Goal: Task Accomplishment & Management: Use online tool/utility

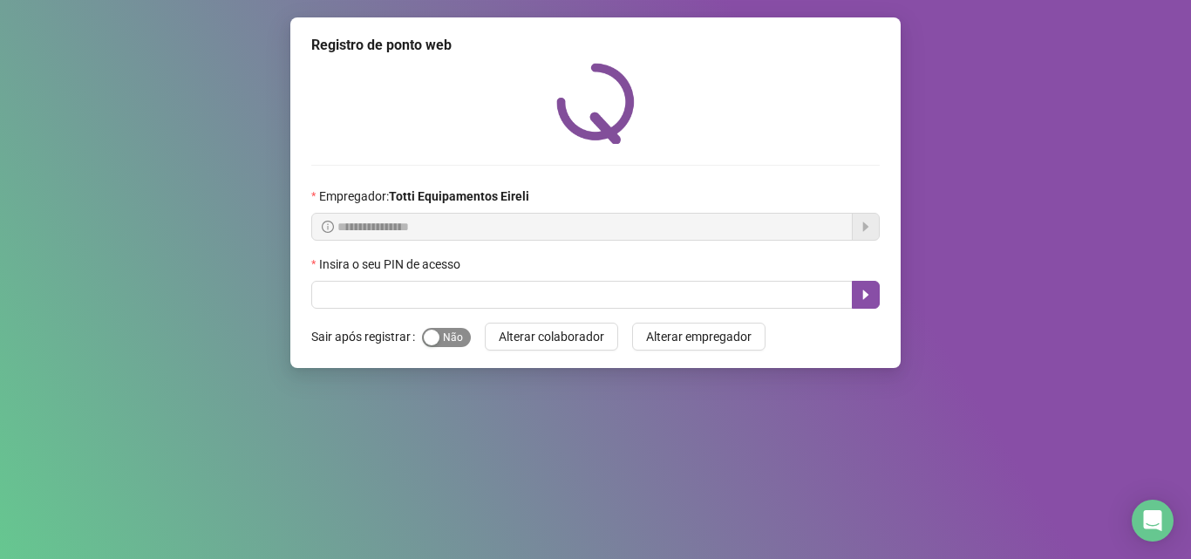
click at [450, 344] on span "Sim Não" at bounding box center [446, 337] width 49 height 19
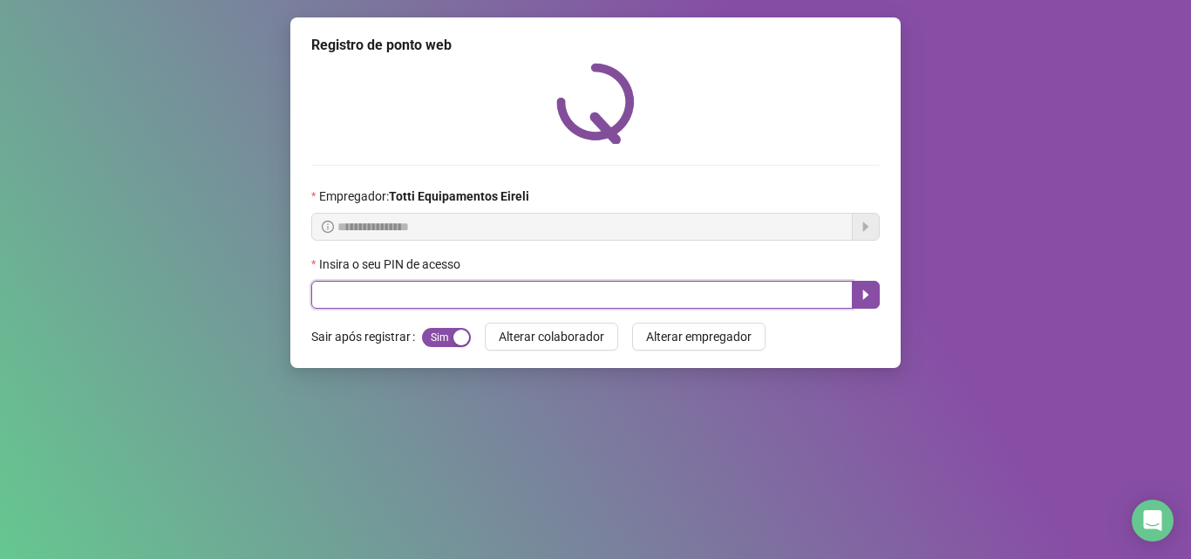
click at [371, 309] on input "text" at bounding box center [582, 295] width 542 height 28
type input "*****"
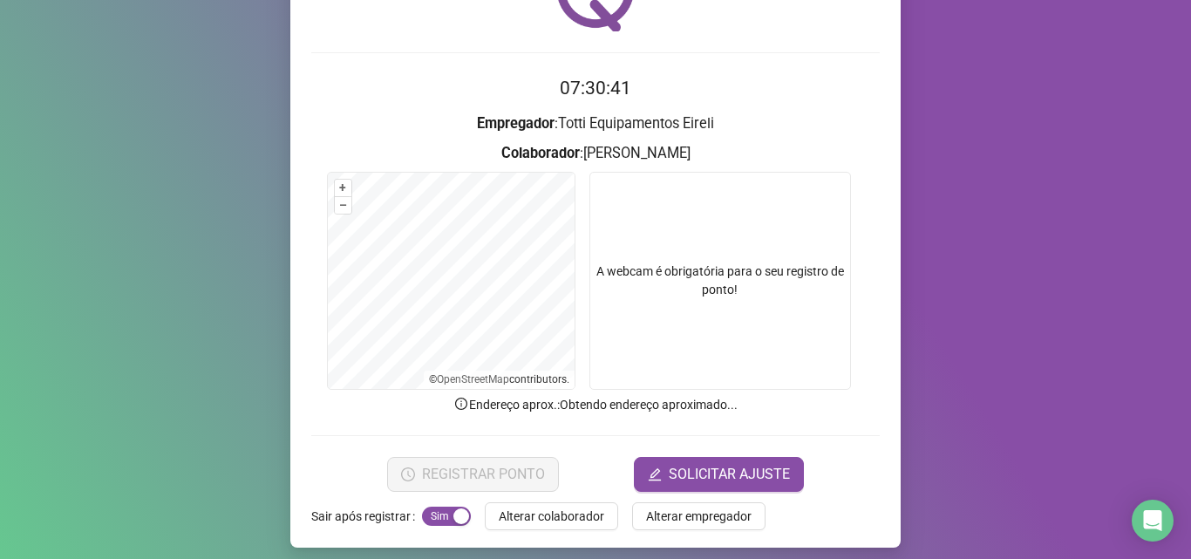
scroll to position [122, 0]
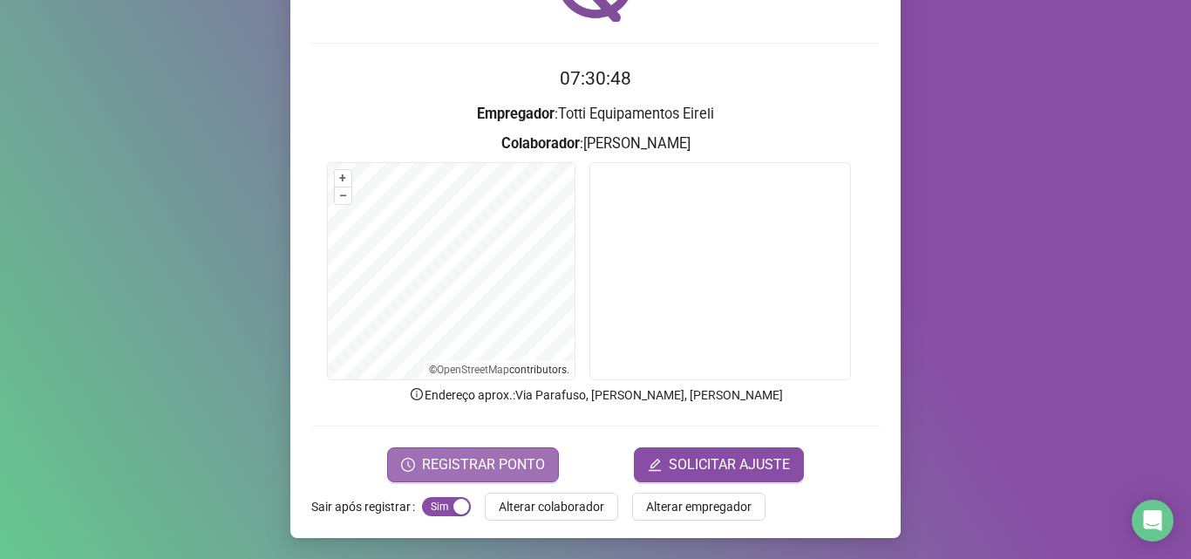
click at [521, 455] on span "REGISTRAR PONTO" at bounding box center [483, 464] width 123 height 21
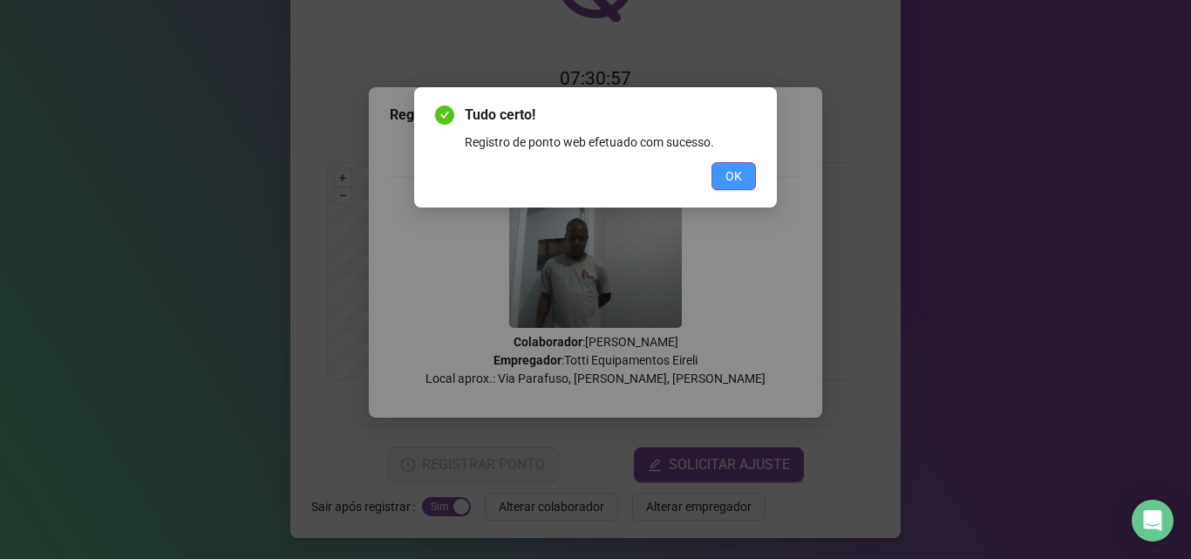
click at [721, 174] on button "OK" at bounding box center [734, 176] width 44 height 28
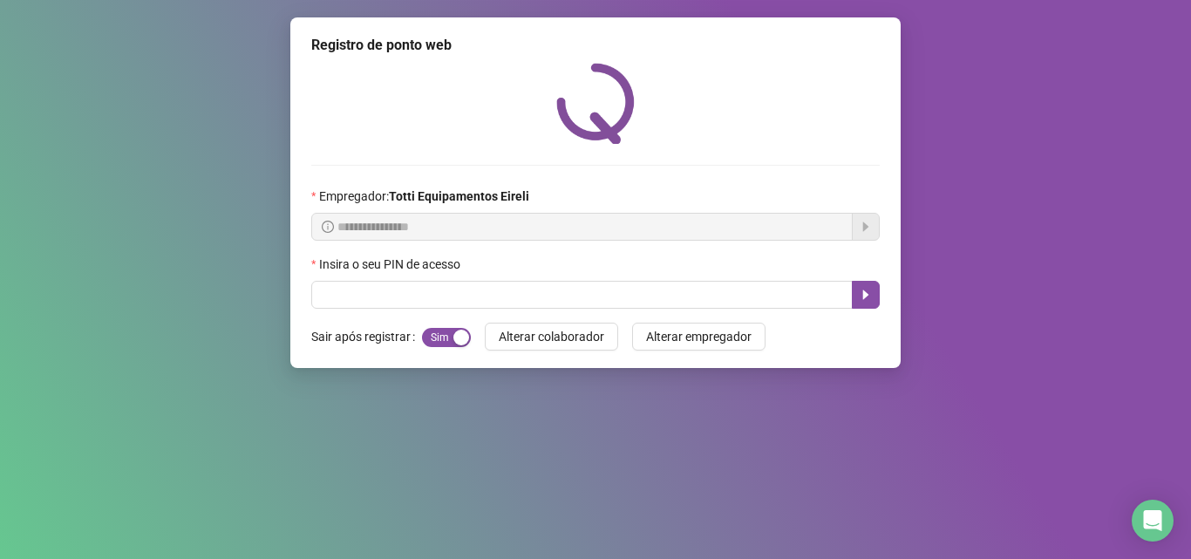
scroll to position [0, 0]
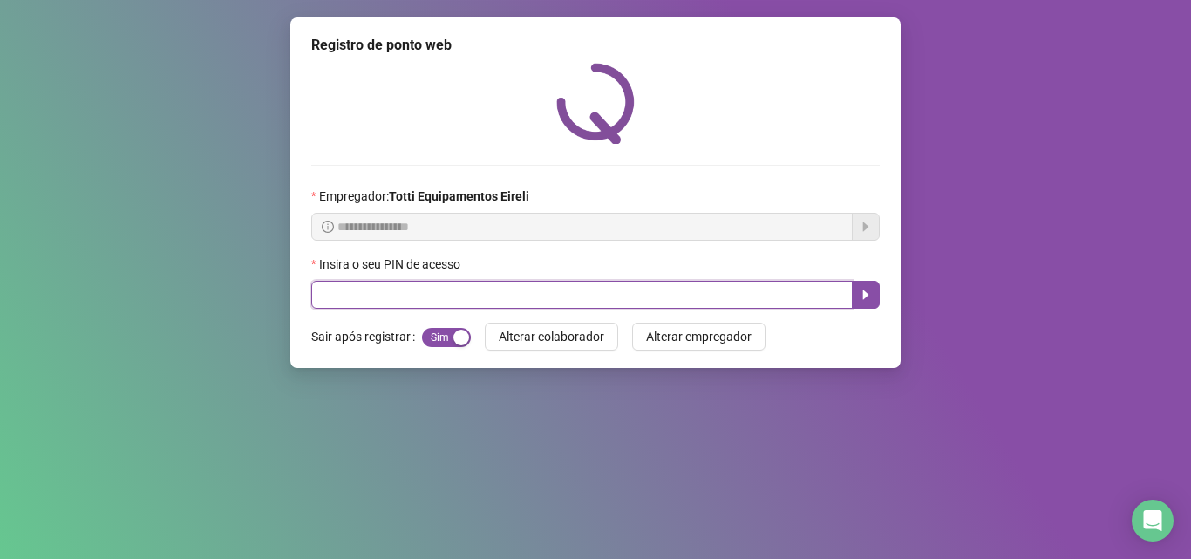
click at [359, 297] on input "text" at bounding box center [582, 295] width 542 height 28
type input "*****"
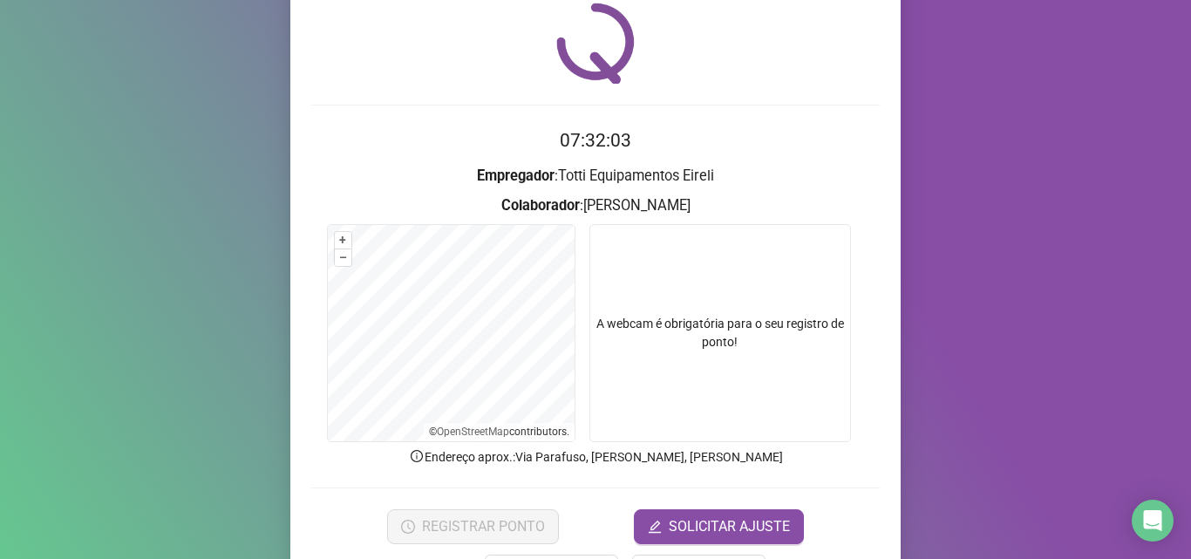
scroll to position [122, 0]
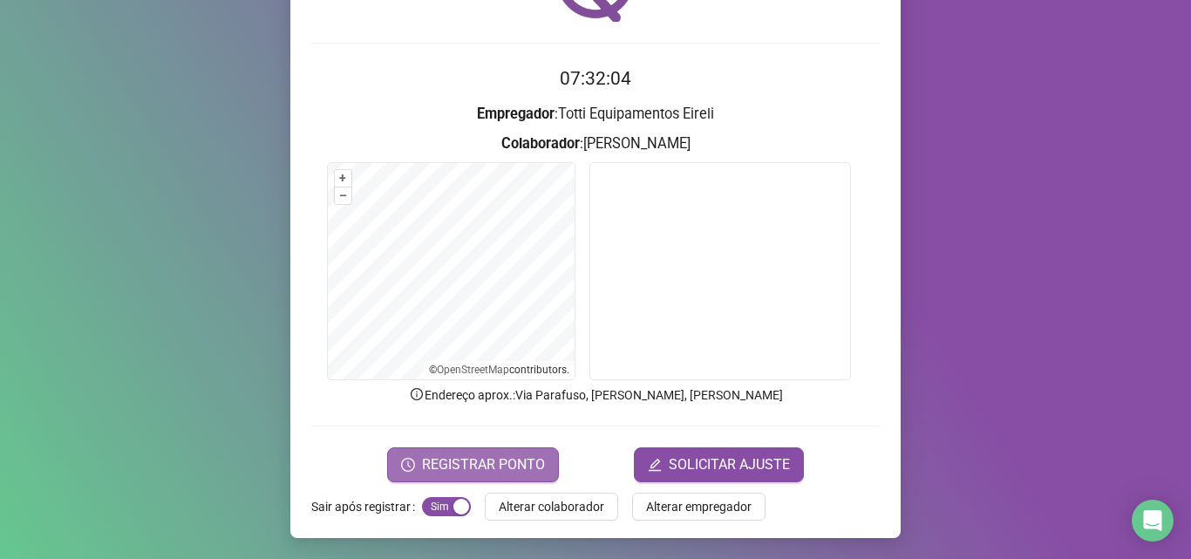
click at [453, 460] on span "REGISTRAR PONTO" at bounding box center [483, 464] width 123 height 21
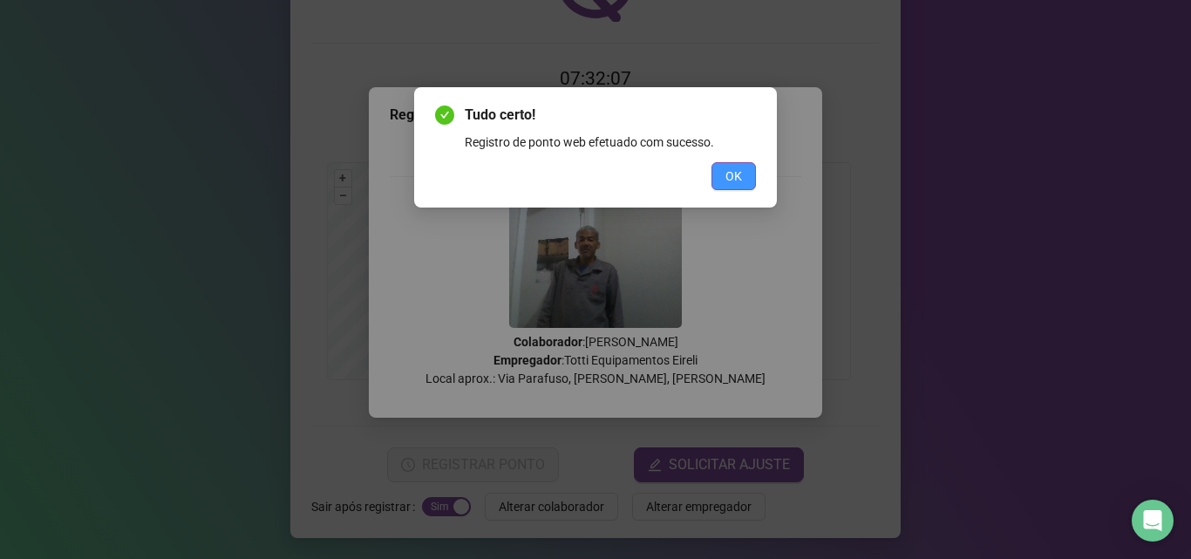
click at [729, 171] on span "OK" at bounding box center [734, 176] width 17 height 19
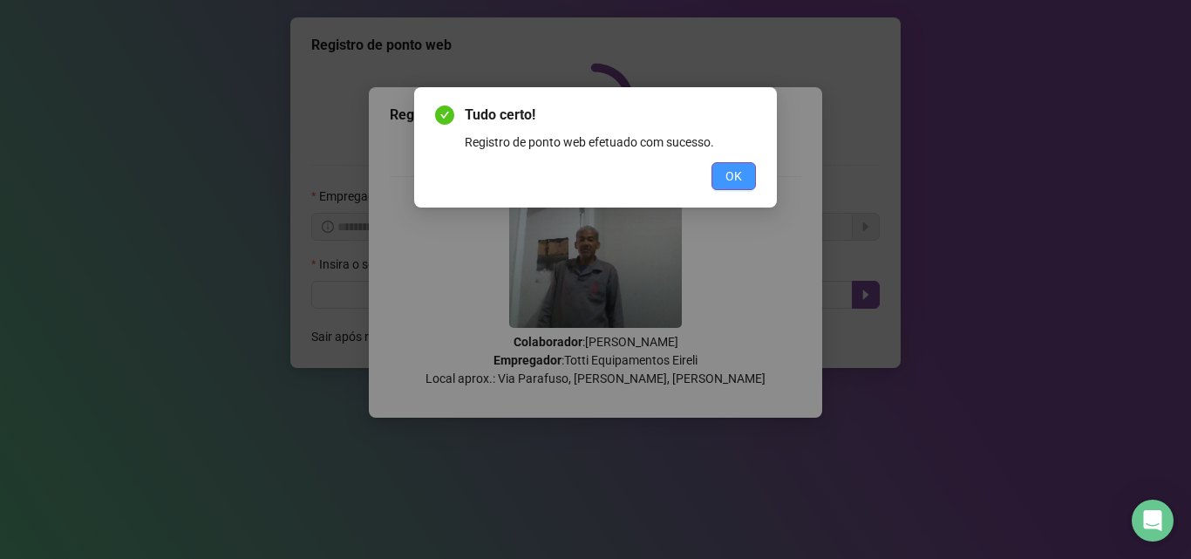
scroll to position [0, 0]
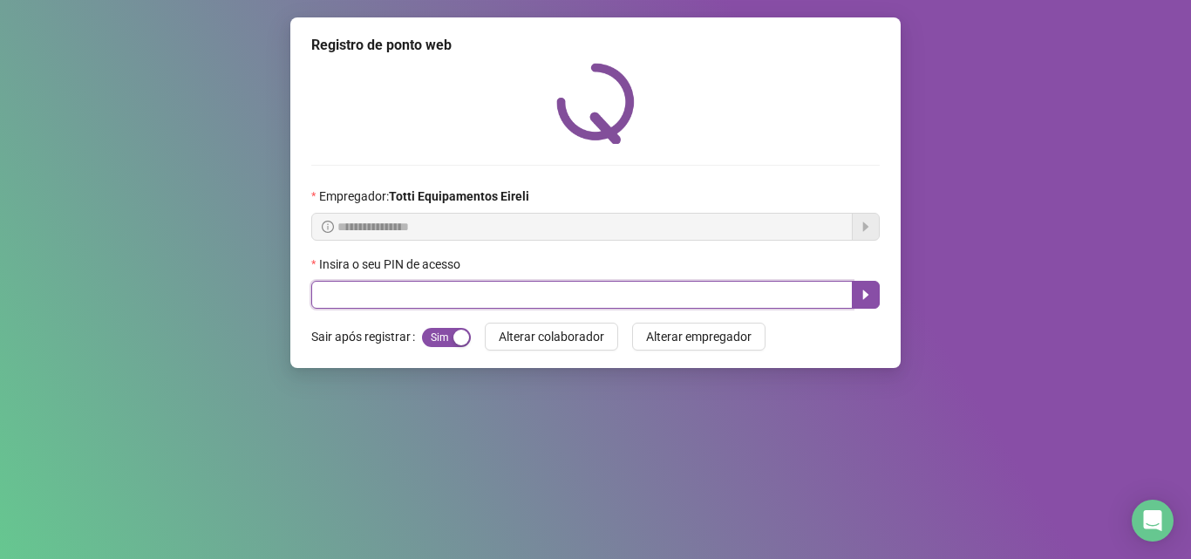
click at [366, 290] on input "text" at bounding box center [582, 295] width 542 height 28
type input "*****"
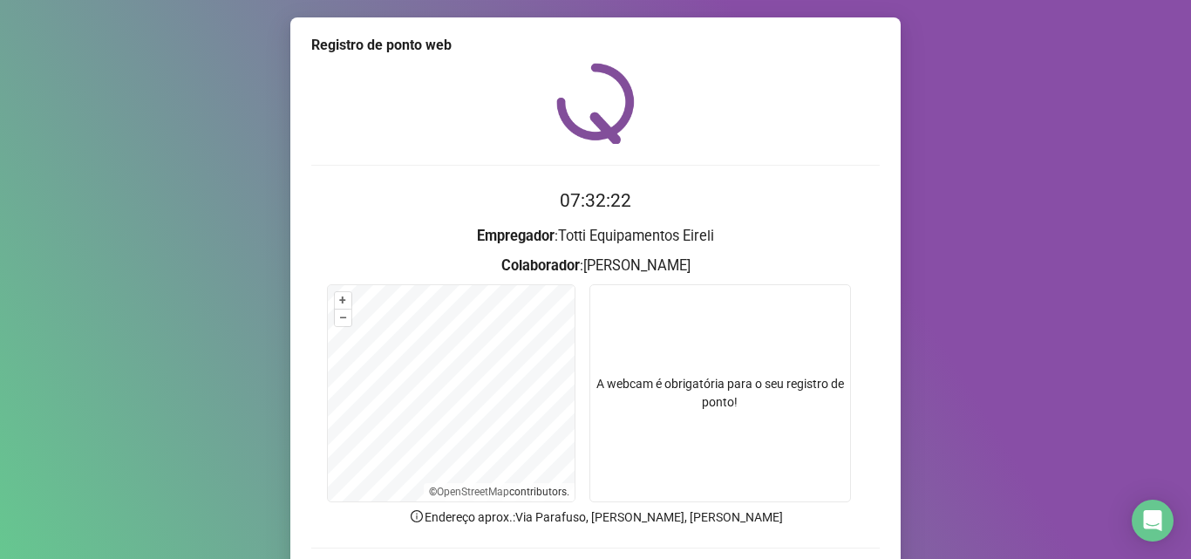
scroll to position [122, 0]
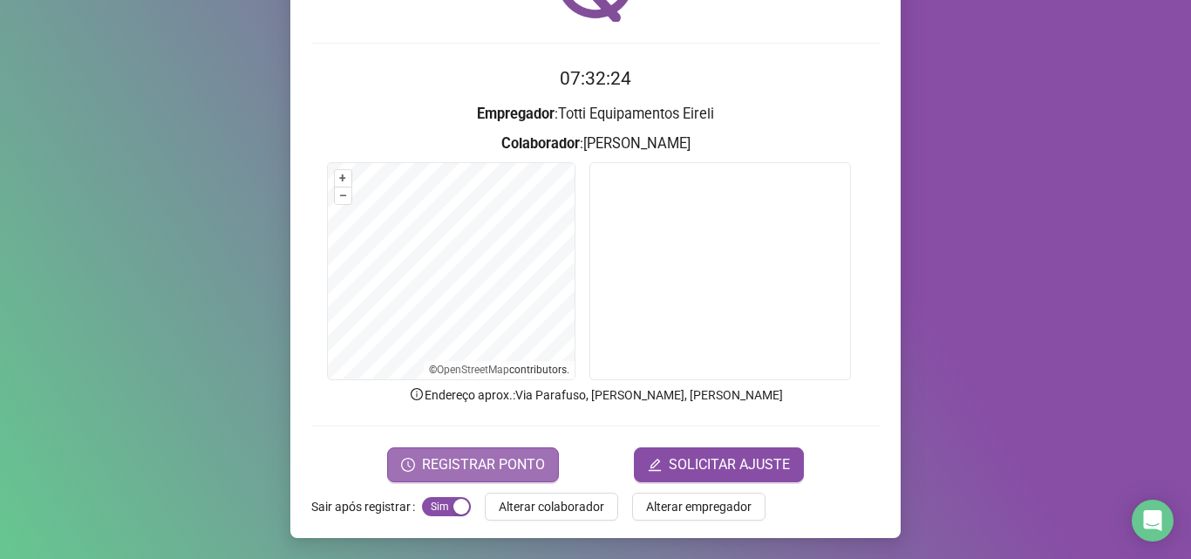
click at [481, 461] on span "REGISTRAR PONTO" at bounding box center [483, 464] width 123 height 21
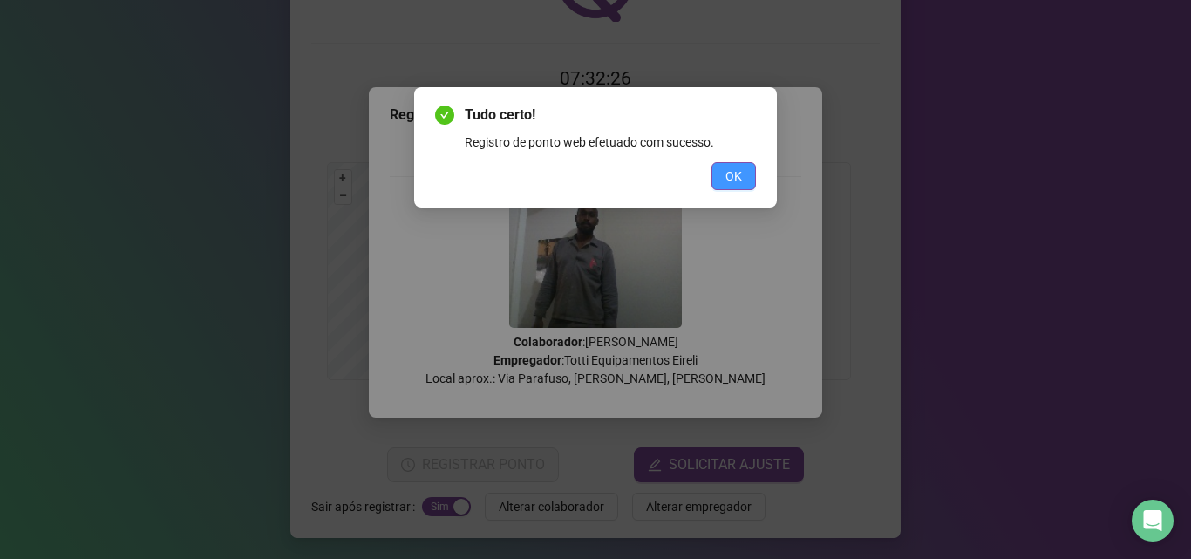
click at [726, 171] on span "OK" at bounding box center [734, 176] width 17 height 19
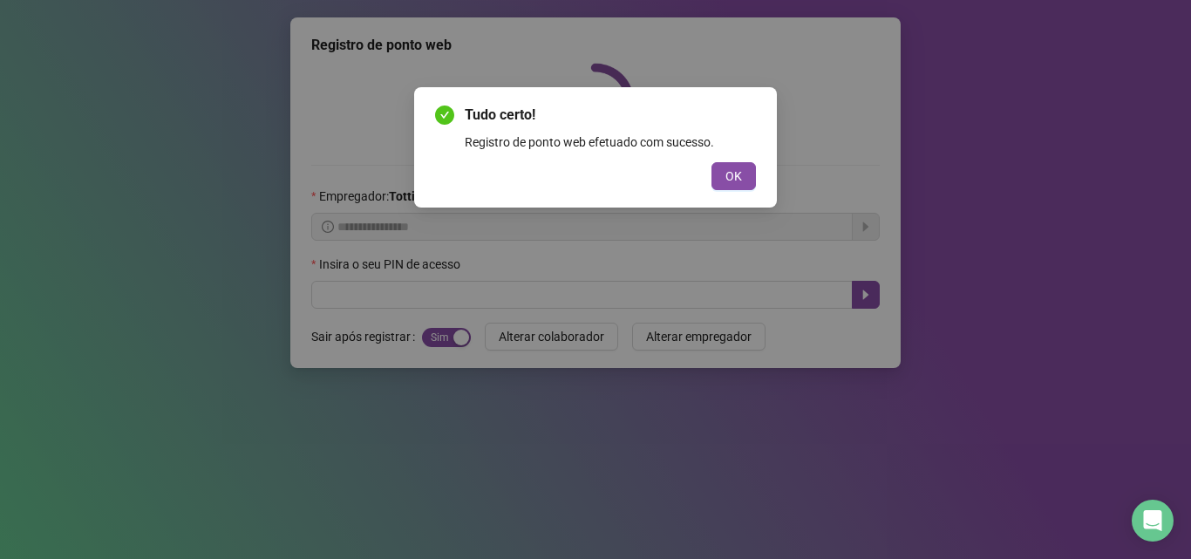
scroll to position [0, 0]
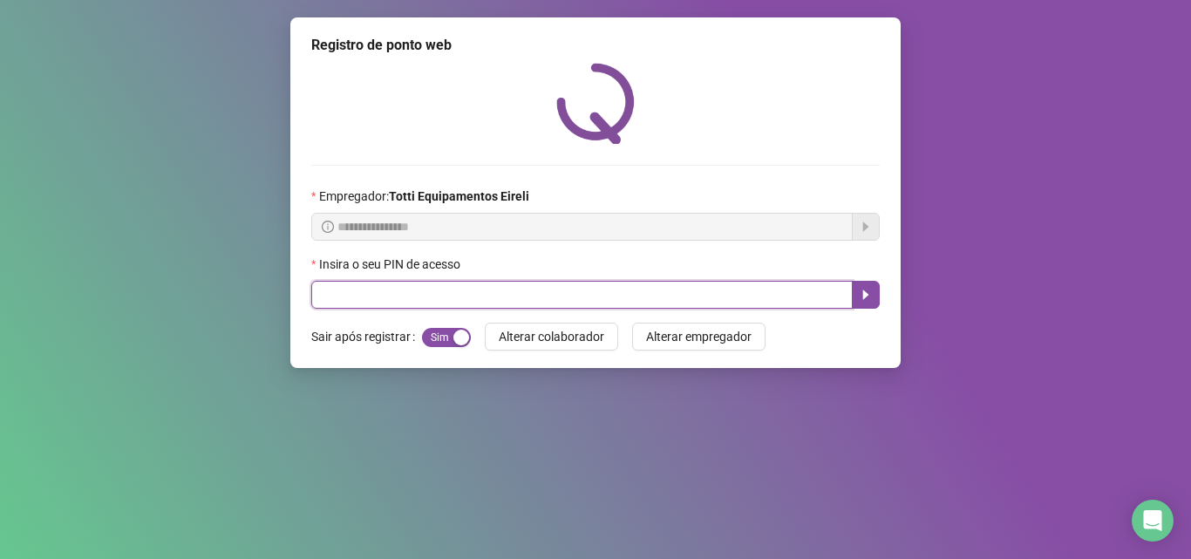
click at [327, 297] on input "text" at bounding box center [582, 295] width 542 height 28
type input "*****"
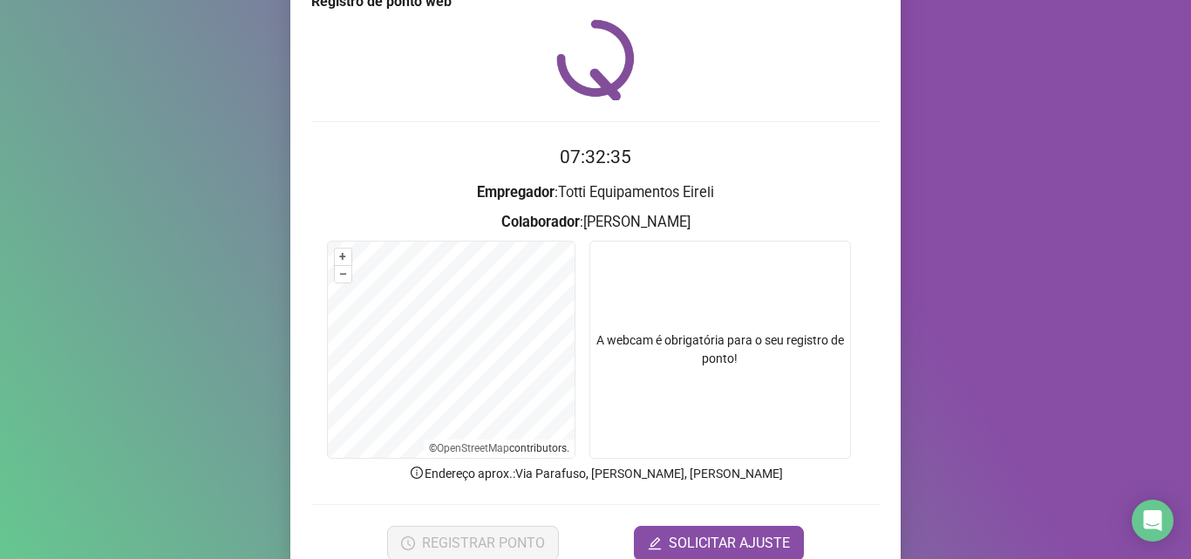
scroll to position [122, 0]
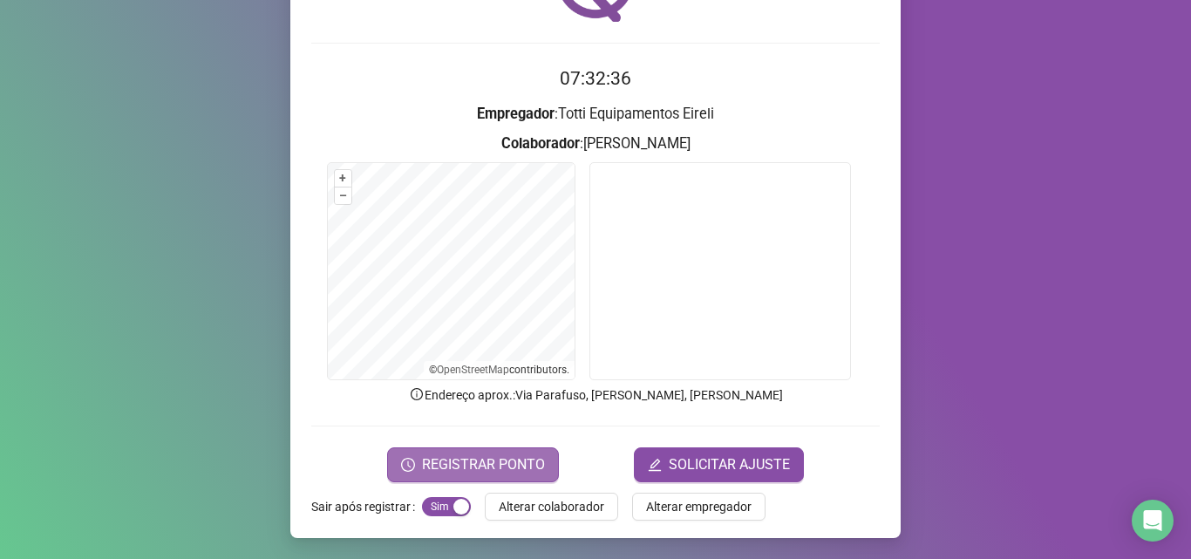
click at [460, 454] on span "REGISTRAR PONTO" at bounding box center [483, 464] width 123 height 21
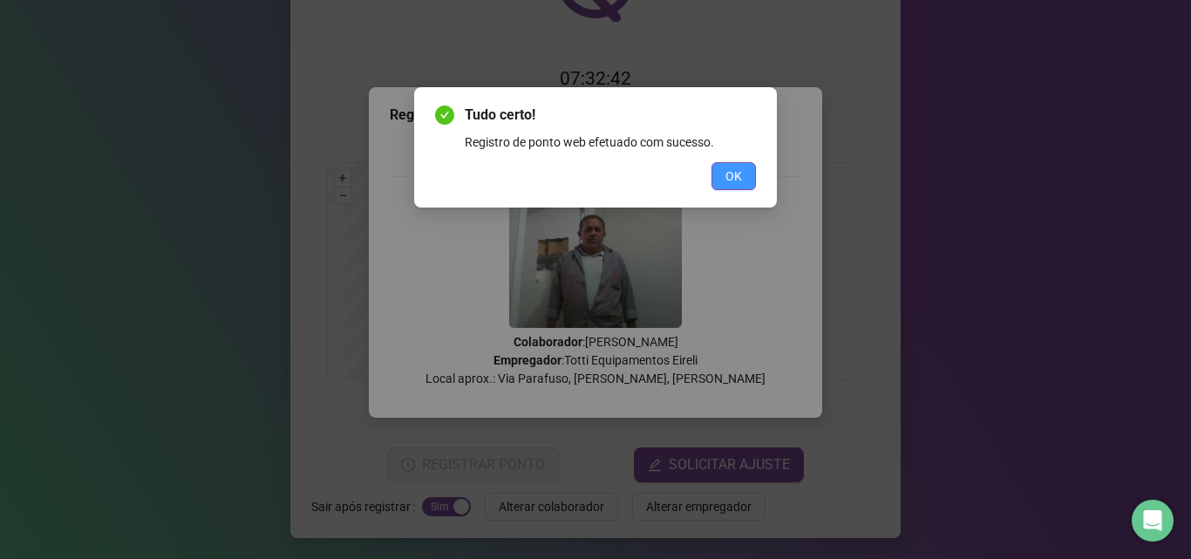
click at [734, 184] on span "OK" at bounding box center [734, 176] width 17 height 19
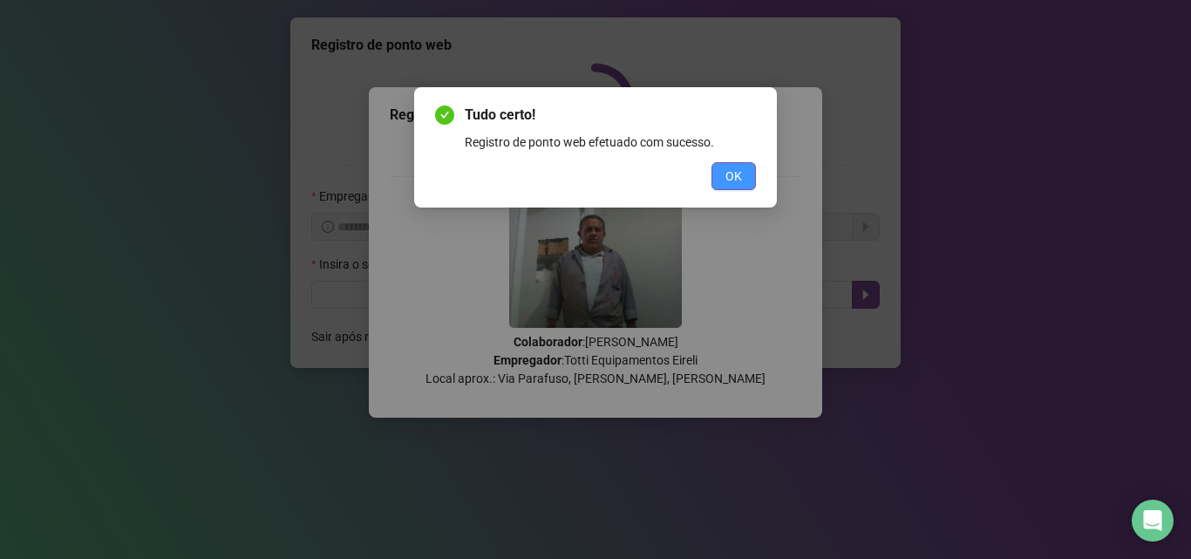
scroll to position [0, 0]
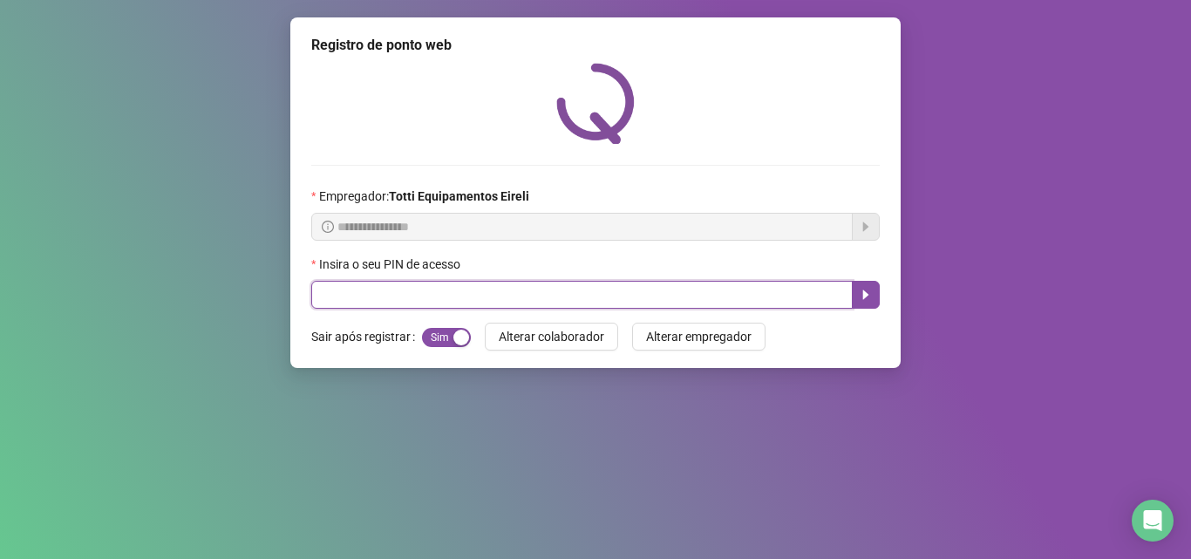
click at [344, 303] on input "text" at bounding box center [582, 295] width 542 height 28
type input "*****"
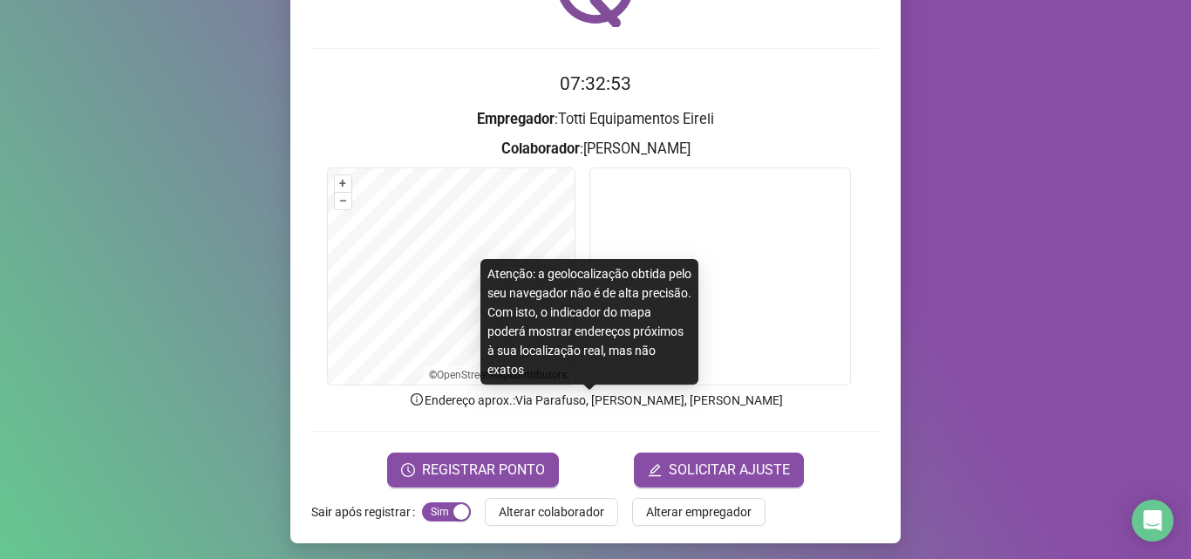
scroll to position [122, 0]
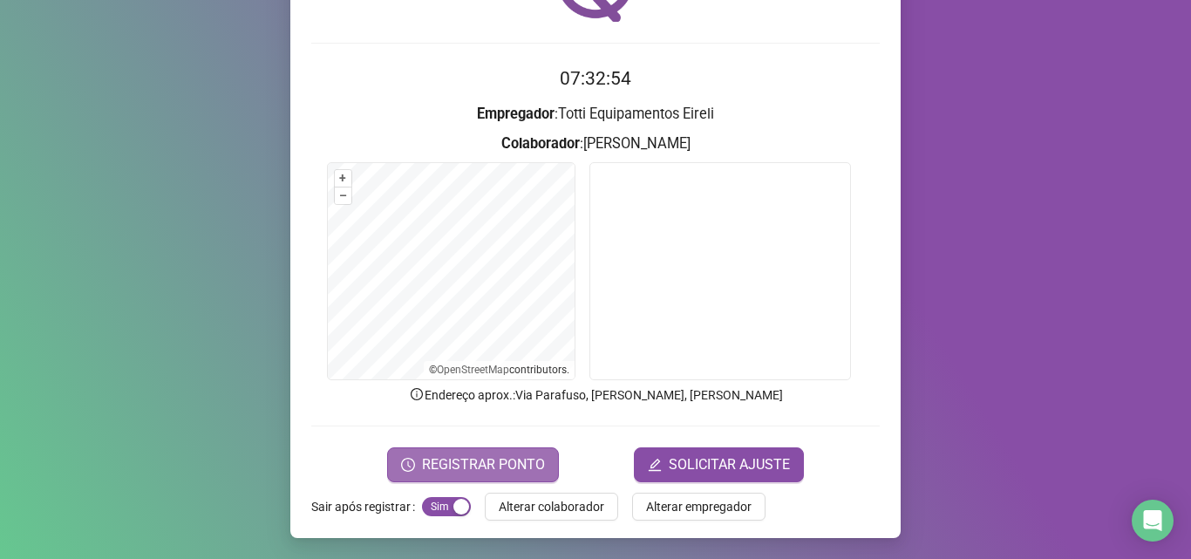
click at [471, 463] on span "REGISTRAR PONTO" at bounding box center [483, 464] width 123 height 21
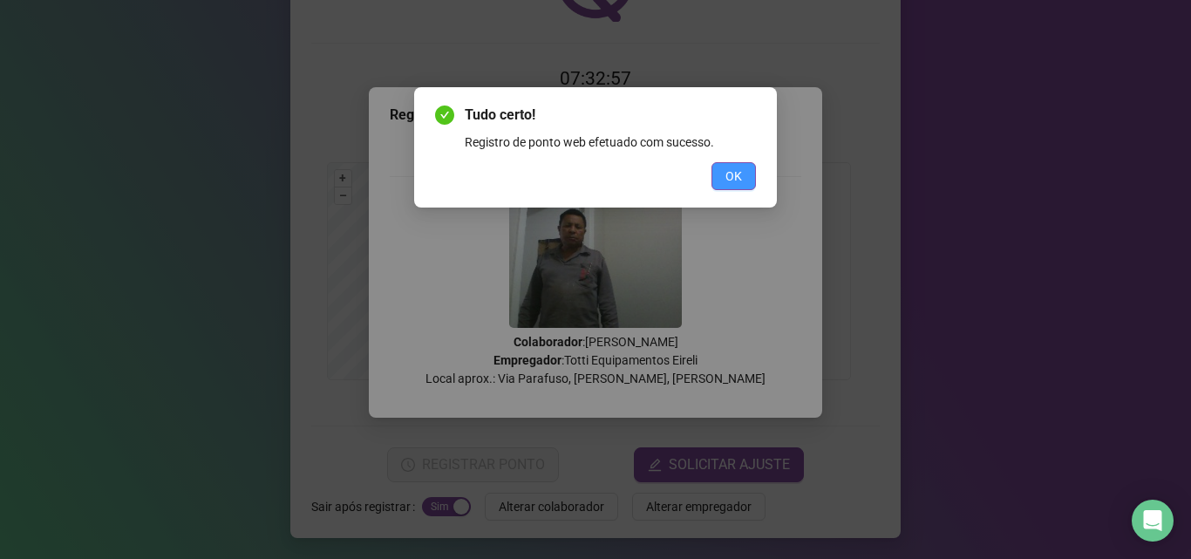
click at [745, 164] on button "OK" at bounding box center [734, 176] width 44 height 28
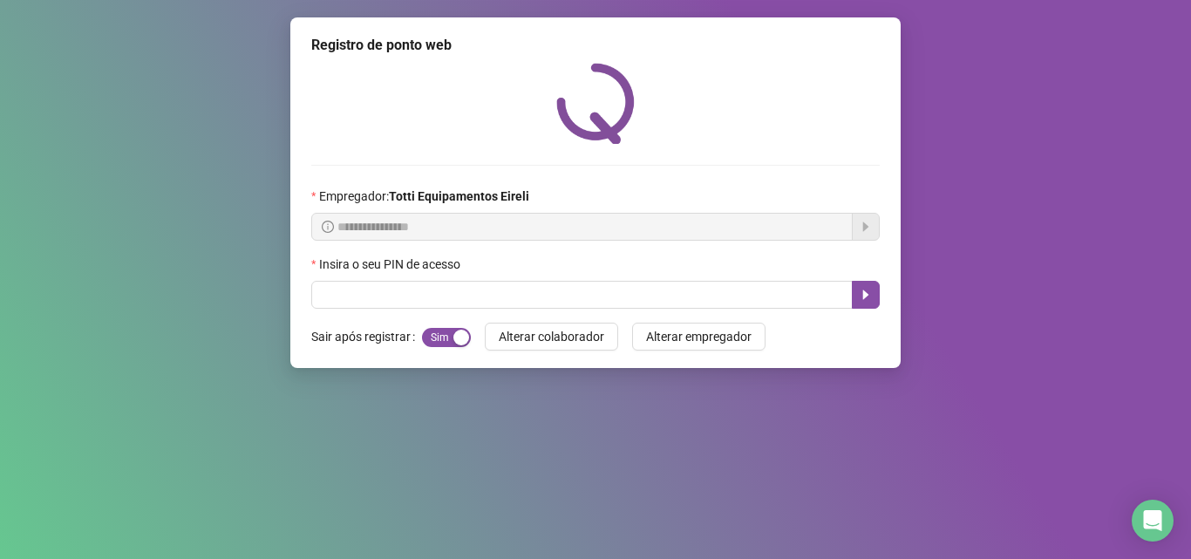
scroll to position [0, 0]
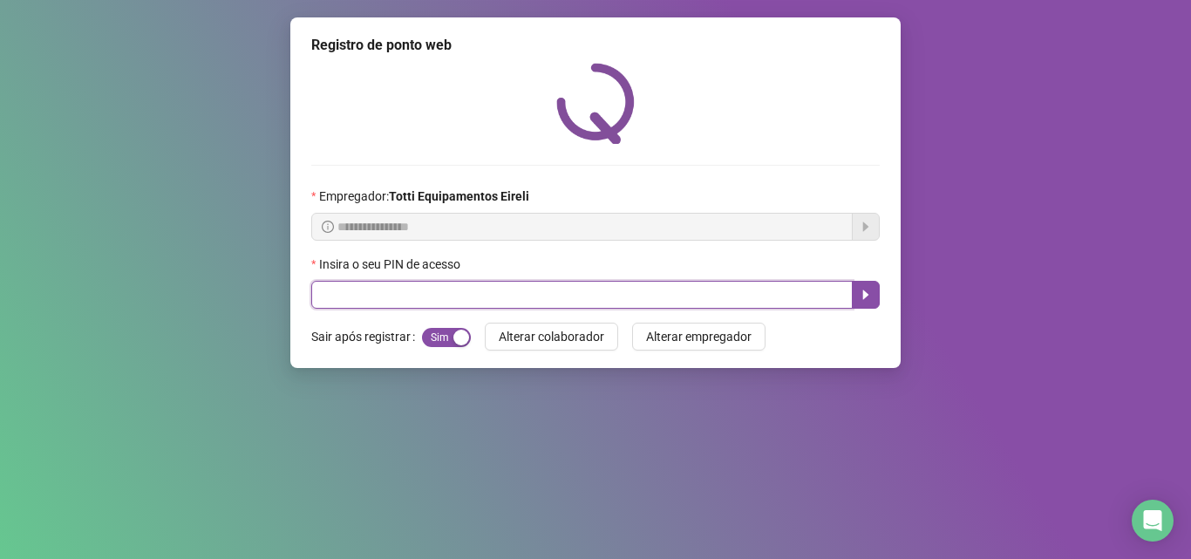
click at [338, 287] on input "text" at bounding box center [582, 295] width 542 height 28
type input "*"
type input "*****"
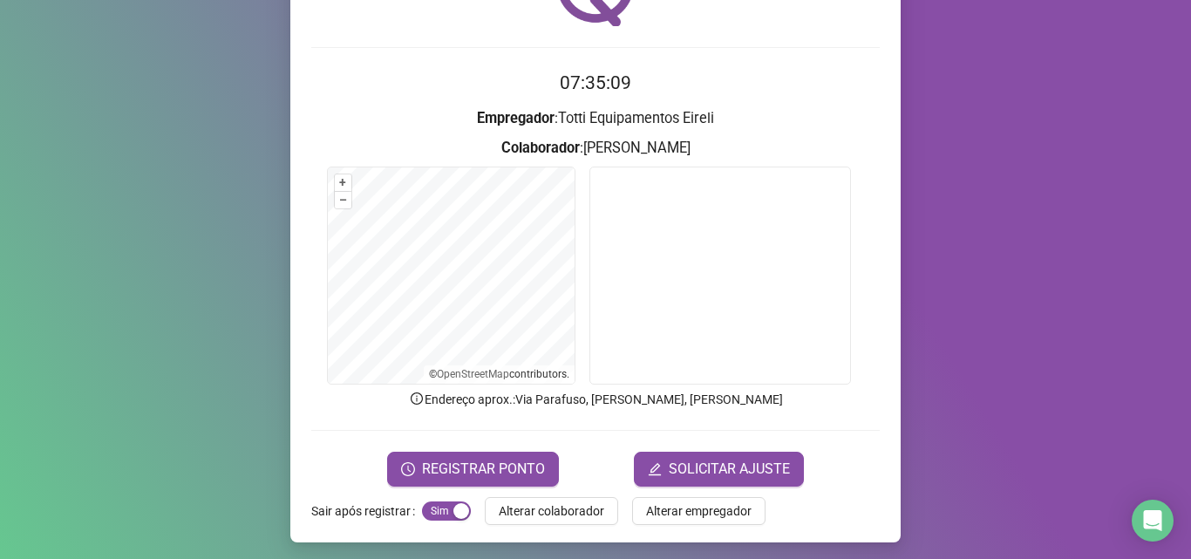
scroll to position [122, 0]
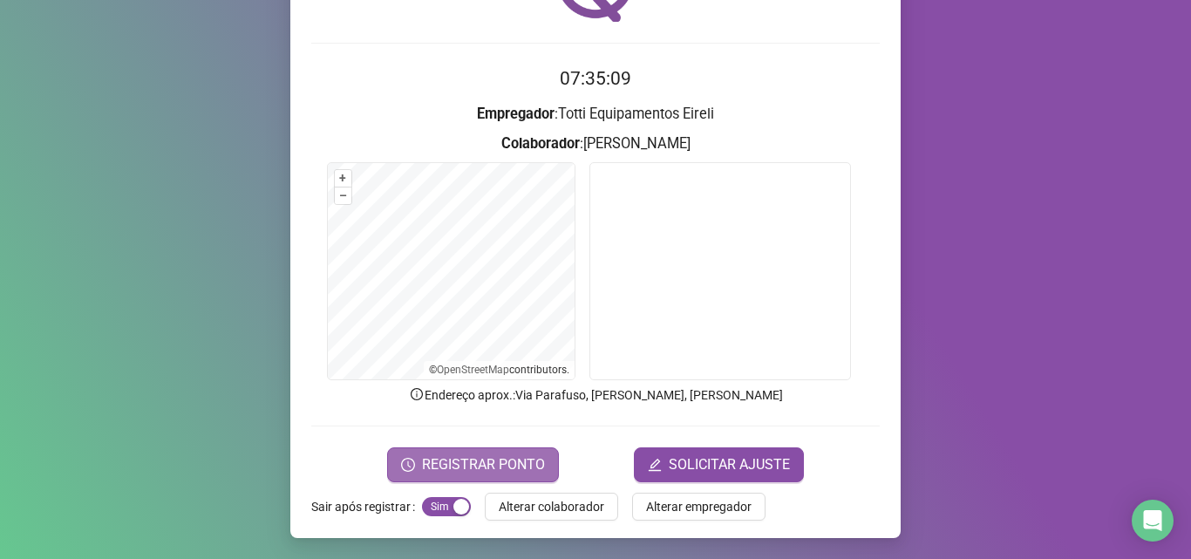
click at [404, 462] on icon "clock-circle" at bounding box center [408, 465] width 14 height 14
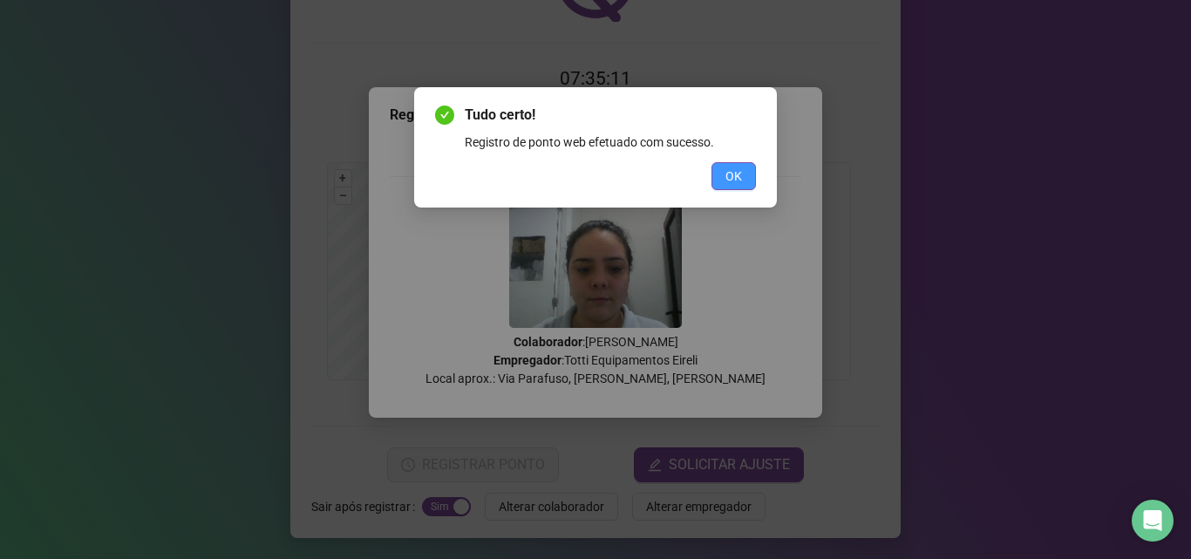
click at [751, 171] on button "OK" at bounding box center [734, 176] width 44 height 28
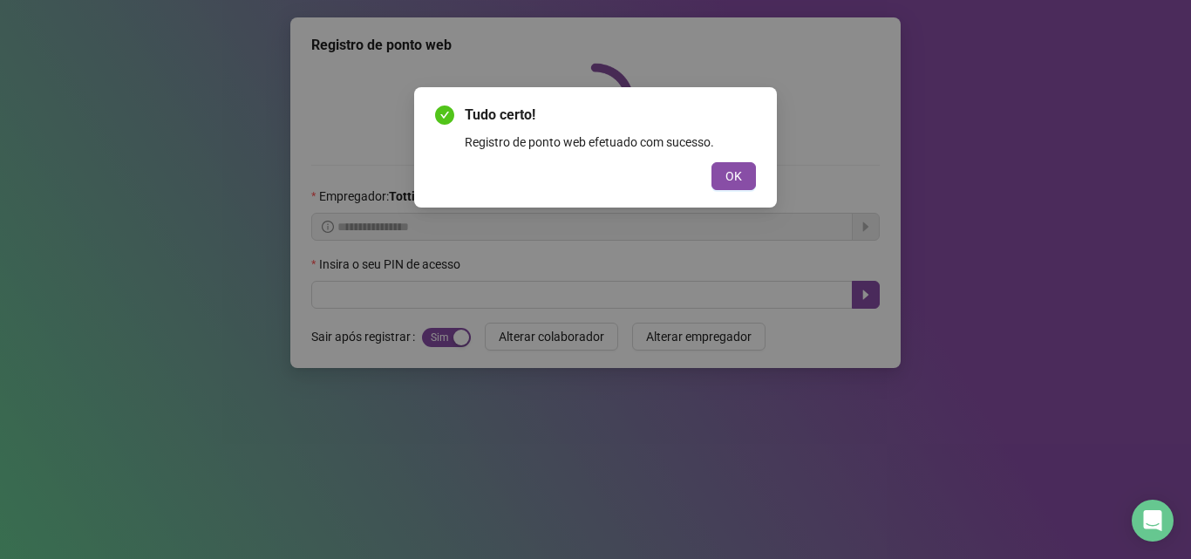
scroll to position [0, 0]
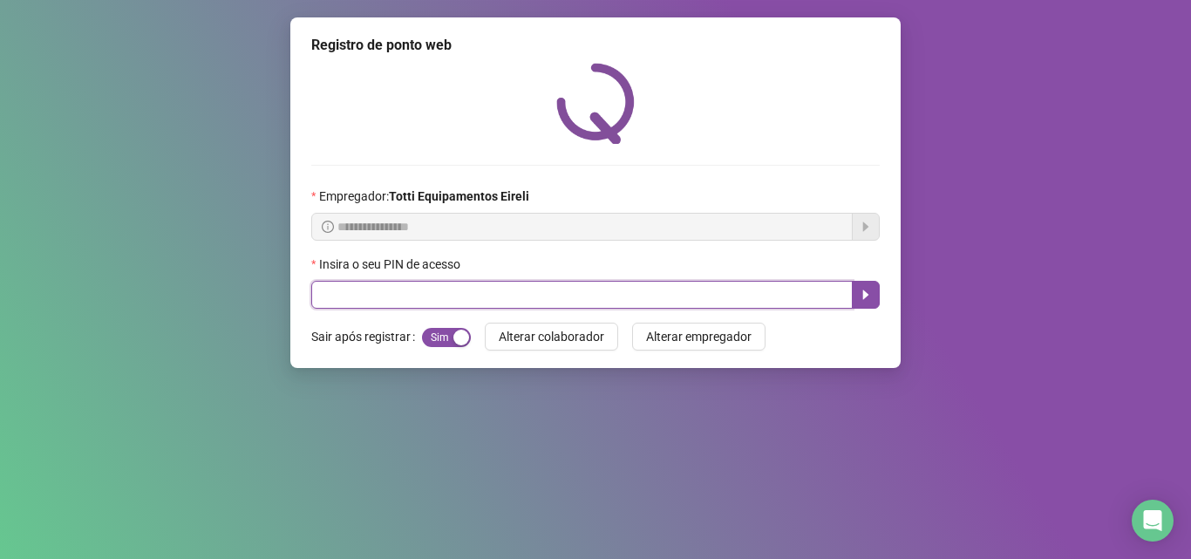
click at [333, 302] on input "text" at bounding box center [582, 295] width 542 height 28
type input "*****"
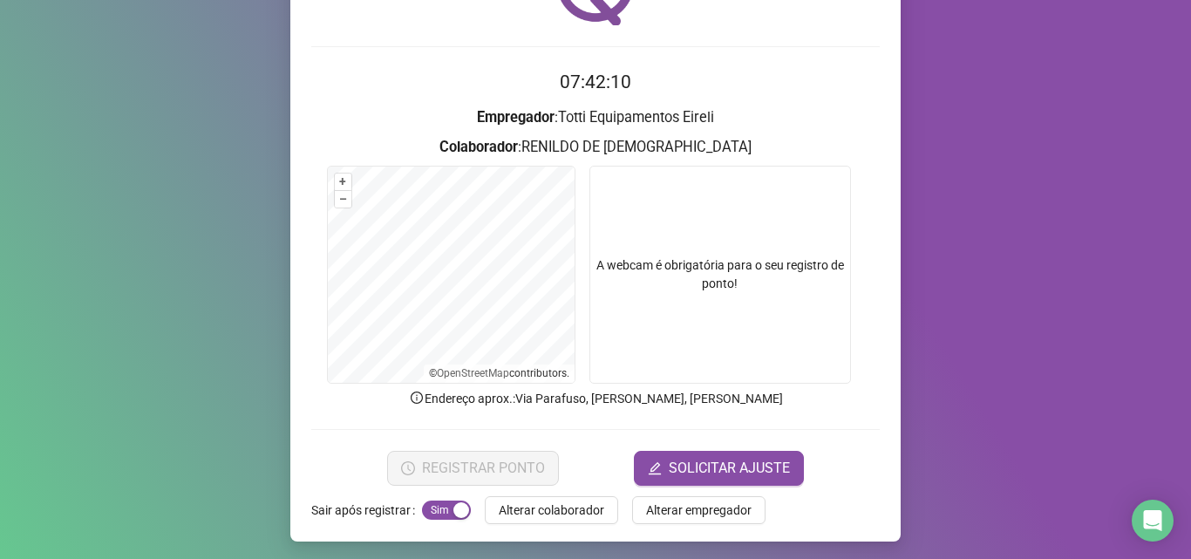
scroll to position [122, 0]
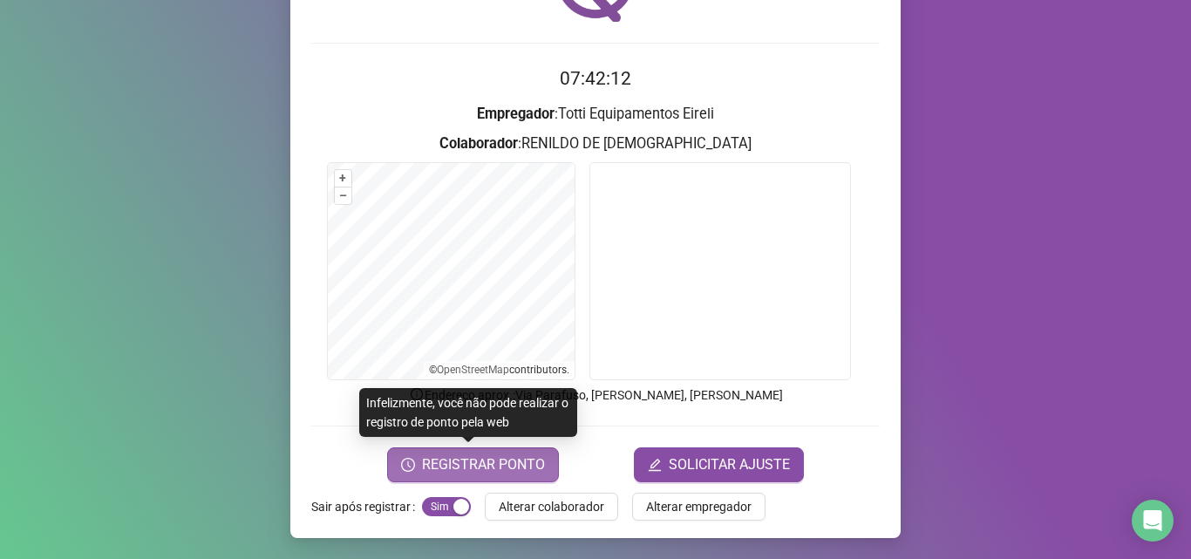
click at [436, 473] on span "REGISTRAR PONTO" at bounding box center [483, 464] width 123 height 21
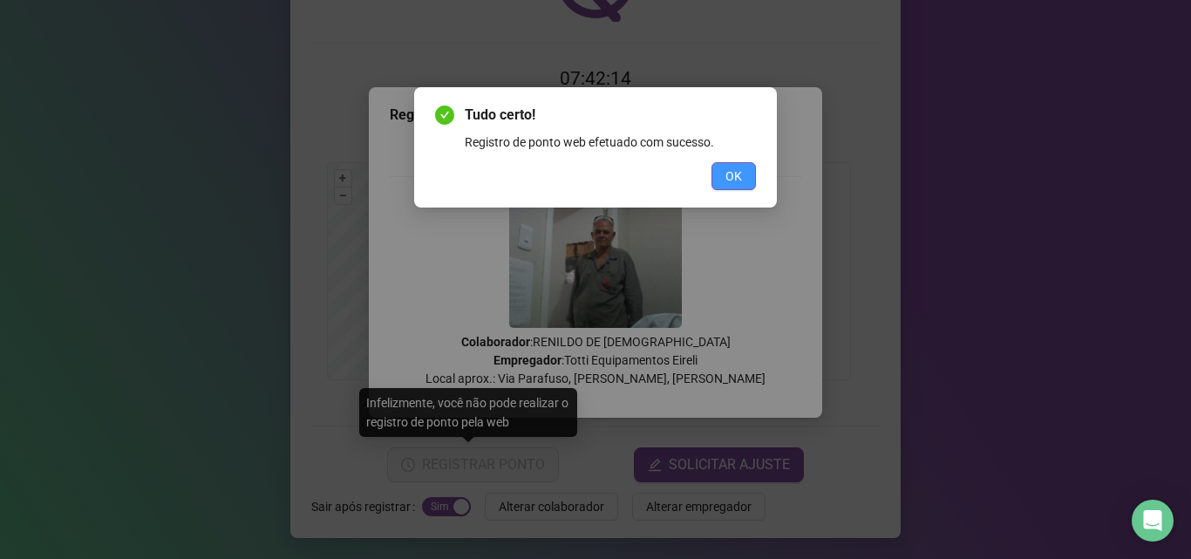
click at [729, 174] on span "OK" at bounding box center [734, 176] width 17 height 19
